Goal: Obtain resource: Download file/media

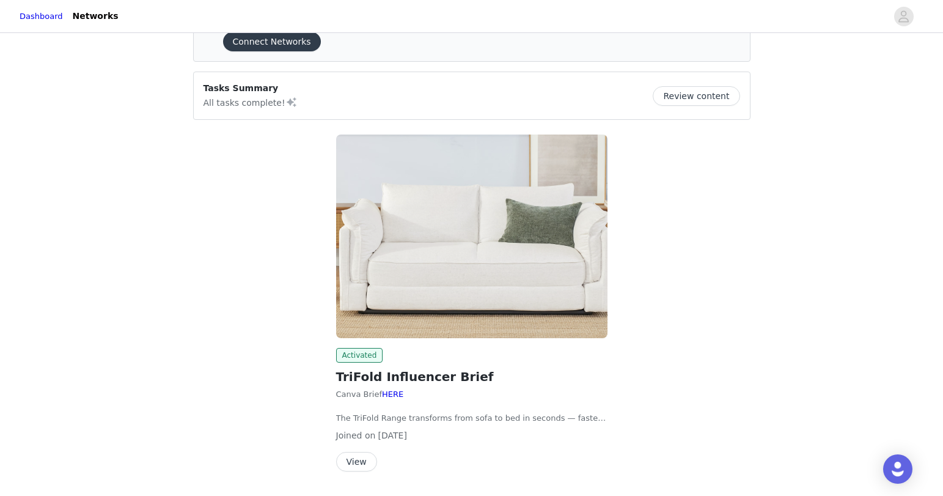
scroll to position [98, 0]
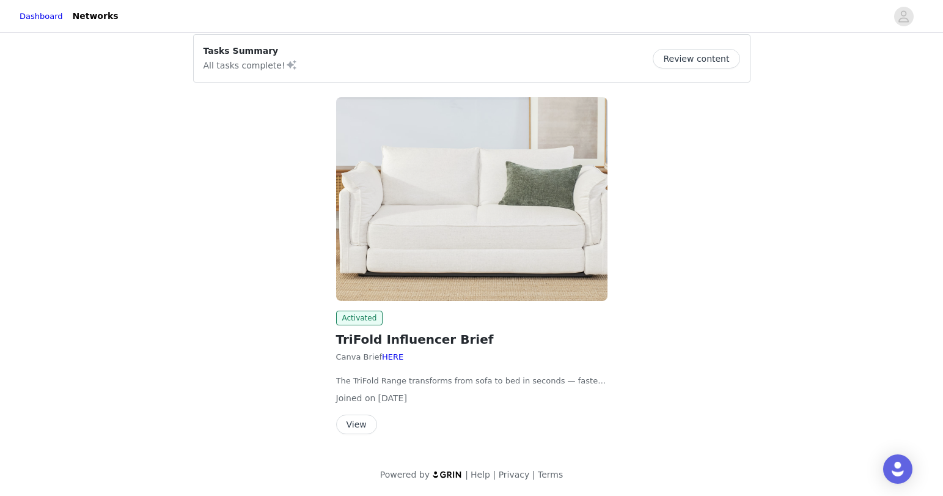
click at [361, 424] on button "View" at bounding box center [356, 424] width 41 height 20
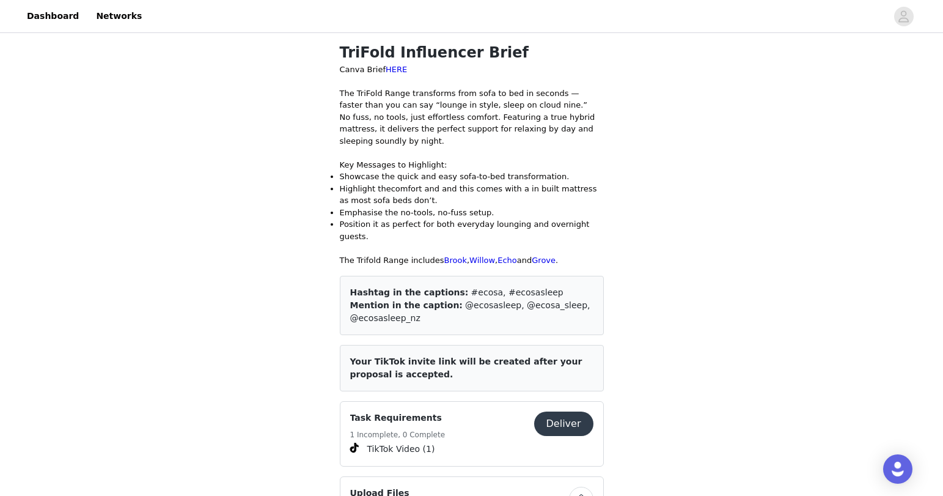
scroll to position [251, 0]
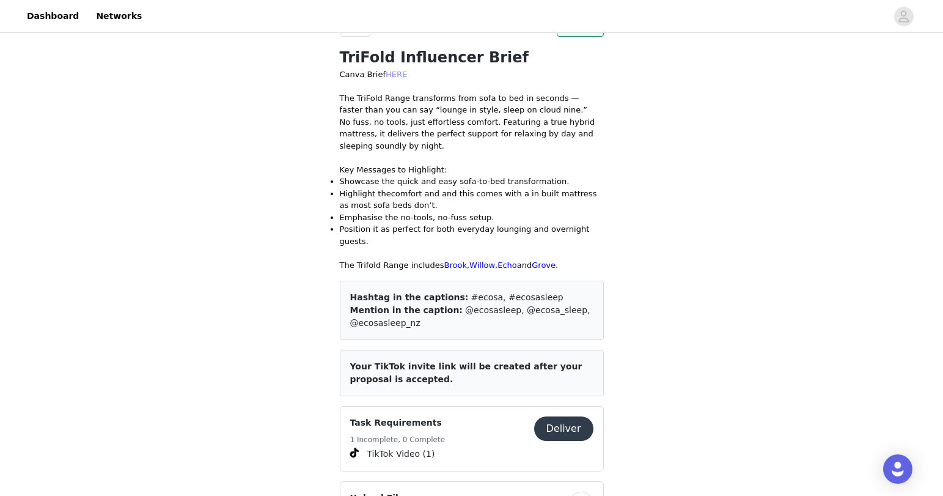
click at [389, 73] on link "HERE" at bounding box center [396, 74] width 21 height 9
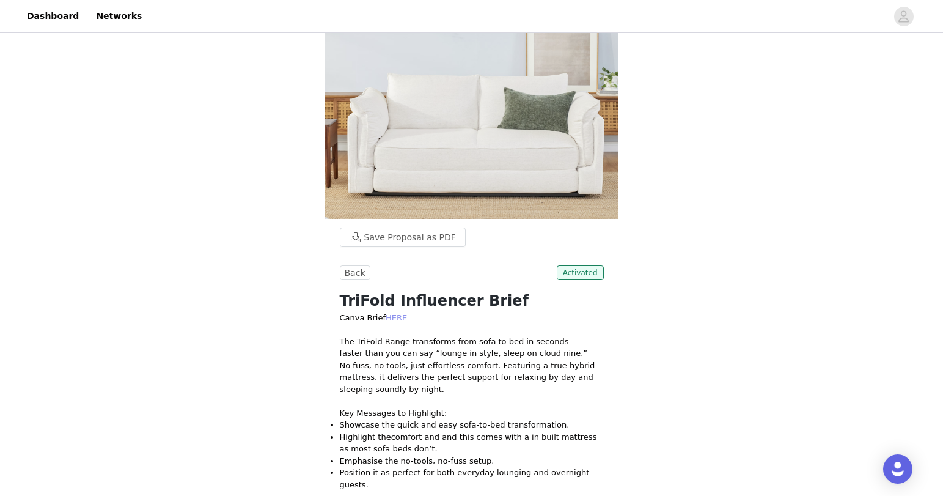
scroll to position [0, 0]
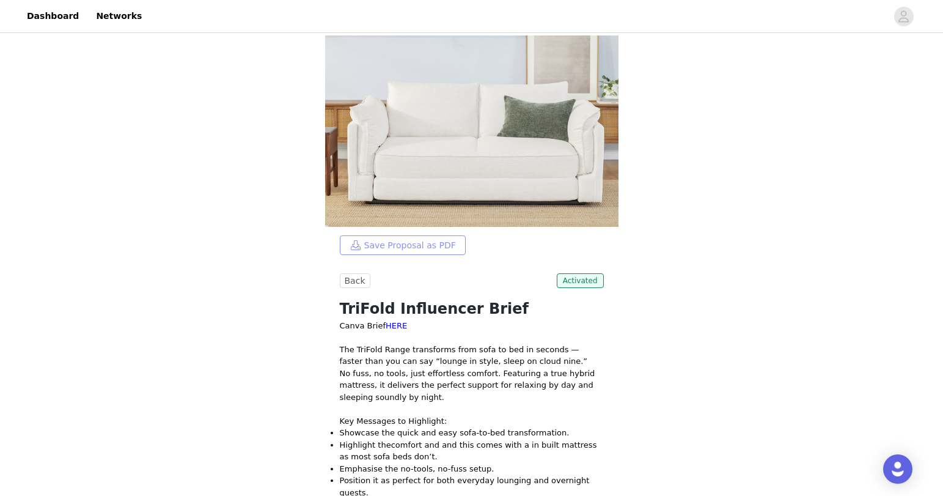
click at [442, 243] on button "Save Proposal as PDF" at bounding box center [403, 245] width 126 height 20
click at [395, 324] on link "HERE" at bounding box center [396, 325] width 21 height 9
